Goal: Information Seeking & Learning: Learn about a topic

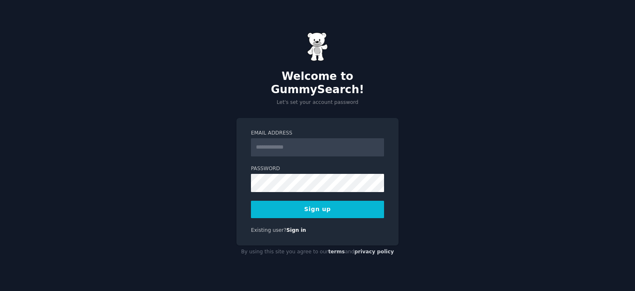
click at [320, 141] on input "Email Address" at bounding box center [317, 147] width 133 height 18
type input "**********"
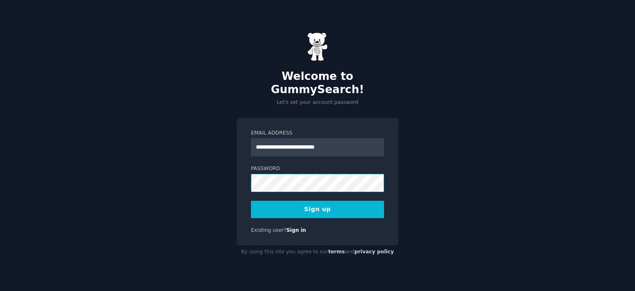
click at [251, 201] on button "Sign up" at bounding box center [317, 209] width 133 height 17
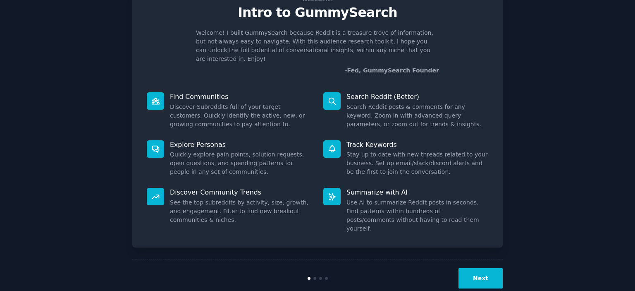
click at [476, 268] on button "Next" at bounding box center [481, 278] width 44 height 20
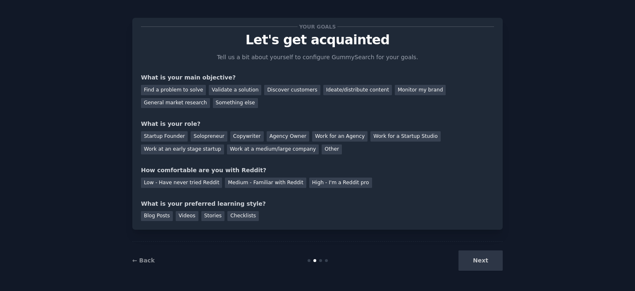
scroll to position [5, 0]
click at [484, 261] on div "Next" at bounding box center [441, 261] width 124 height 20
click at [484, 263] on div "Next" at bounding box center [441, 261] width 124 height 20
click at [210, 98] on div "General market research" at bounding box center [175, 103] width 69 height 10
click at [483, 264] on div "Next" at bounding box center [441, 261] width 124 height 20
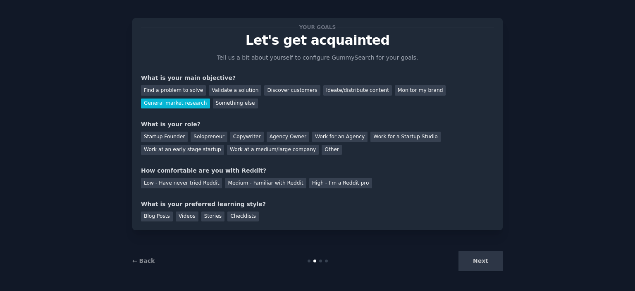
click at [481, 258] on div "Next" at bounding box center [441, 261] width 124 height 20
click at [171, 136] on div "Startup Founder" at bounding box center [164, 137] width 47 height 10
click at [257, 185] on div "Medium - Familiar with Reddit" at bounding box center [265, 183] width 81 height 10
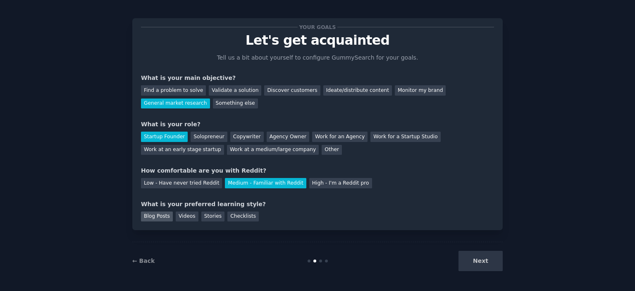
drag, startPoint x: 160, startPoint y: 216, endPoint x: 175, endPoint y: 216, distance: 15.3
click at [160, 216] on div "Blog Posts" at bounding box center [157, 216] width 32 height 10
click at [180, 216] on div "Videos" at bounding box center [187, 216] width 23 height 10
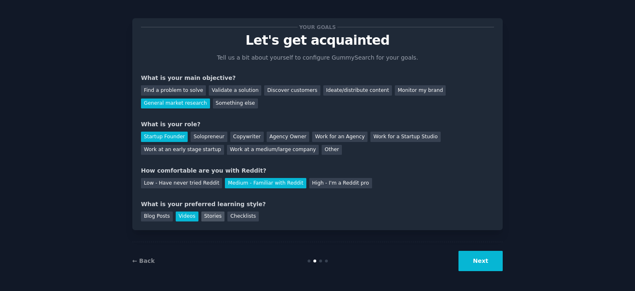
click at [201, 215] on div "Stories" at bounding box center [212, 216] width 23 height 10
click at [236, 211] on div "Checklists" at bounding box center [242, 216] width 31 height 10
click at [235, 214] on div "Checklists" at bounding box center [242, 216] width 31 height 10
drag, startPoint x: 185, startPoint y: 230, endPoint x: 175, endPoint y: 227, distance: 10.5
click at [185, 230] on div "Your goals Let's get acquainted Tell us a bit about yourself to configure Gummy…" at bounding box center [317, 143] width 371 height 273
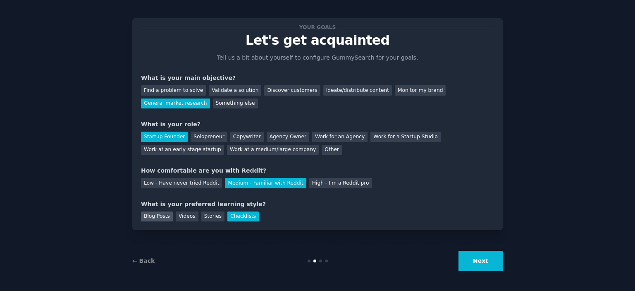
click at [153, 219] on div "Blog Posts" at bounding box center [157, 216] width 32 height 10
drag, startPoint x: 248, startPoint y: 215, endPoint x: 280, endPoint y: 212, distance: 32.4
click at [280, 212] on div "Blog Posts Videos Stories Checklists" at bounding box center [317, 214] width 353 height 13
click at [201, 216] on div "Stories" at bounding box center [212, 216] width 23 height 10
drag, startPoint x: 154, startPoint y: 216, endPoint x: 172, endPoint y: 213, distance: 18.4
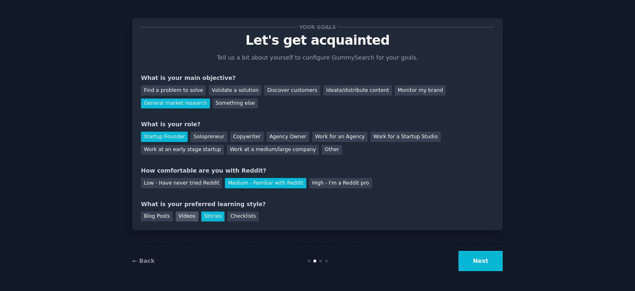
click at [154, 216] on div "Blog Posts" at bounding box center [157, 216] width 32 height 10
click at [492, 262] on button "Next" at bounding box center [481, 261] width 44 height 20
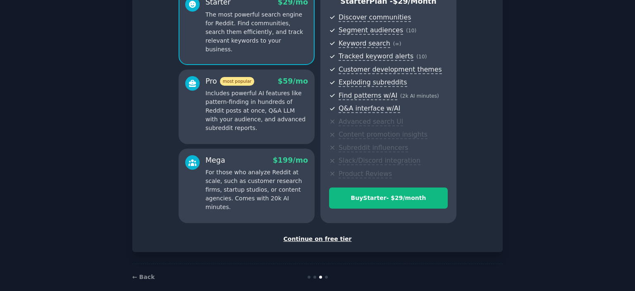
scroll to position [94, 0]
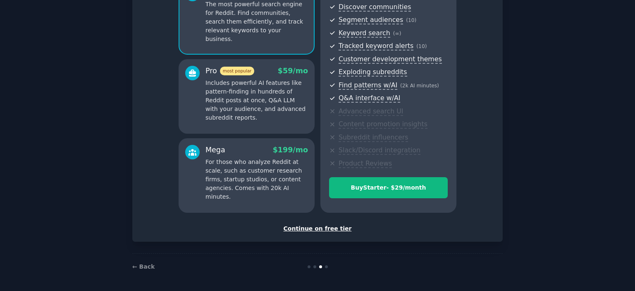
click at [299, 228] on div "Continue on free tier" at bounding box center [317, 228] width 353 height 9
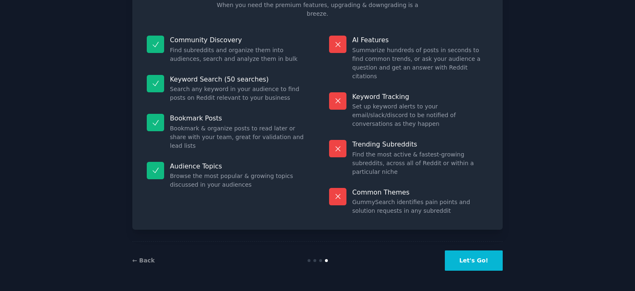
scroll to position [31, 0]
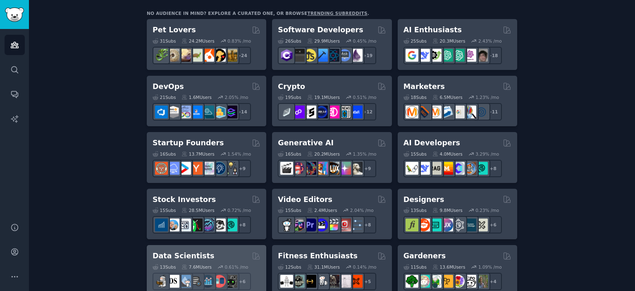
scroll to position [165, 0]
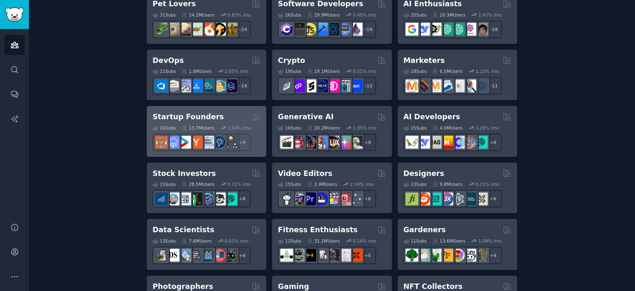
click at [217, 117] on div "Startup Founders" at bounding box center [207, 117] width 108 height 10
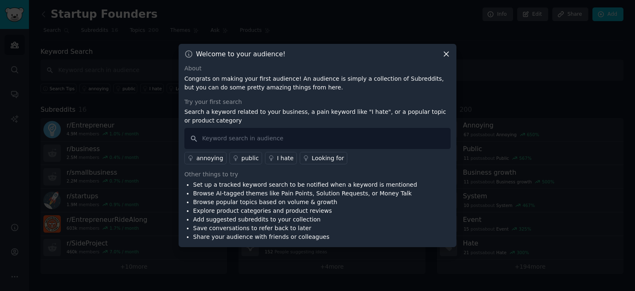
click at [449, 51] on icon at bounding box center [446, 54] width 9 height 9
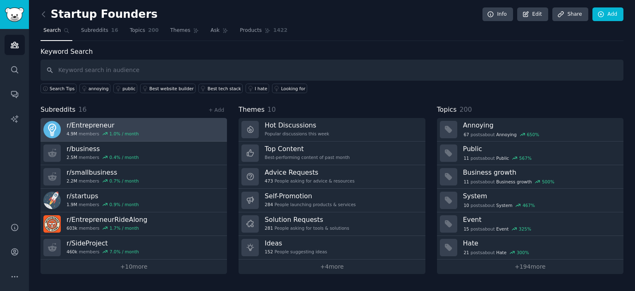
click at [140, 130] on link "r/ Entrepreneur 4.9M members 1.0 % / month" at bounding box center [134, 130] width 187 height 24
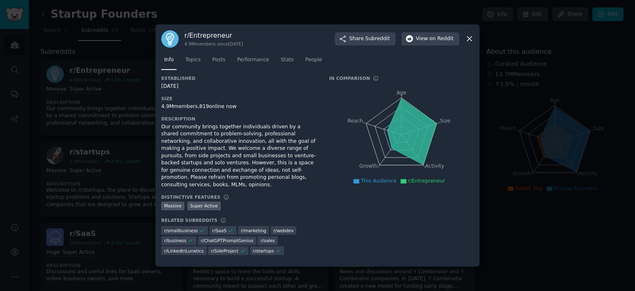
drag, startPoint x: 325, startPoint y: 134, endPoint x: 360, endPoint y: 108, distance: 43.6
click at [337, 125] on div "Established 08/21/2008 Size 4.9M members, 819 online now Description Our commun…" at bounding box center [317, 167] width 313 height 185
click at [430, 38] on button "View on Reddit" at bounding box center [431, 38] width 58 height 13
